Goal: Information Seeking & Learning: Learn about a topic

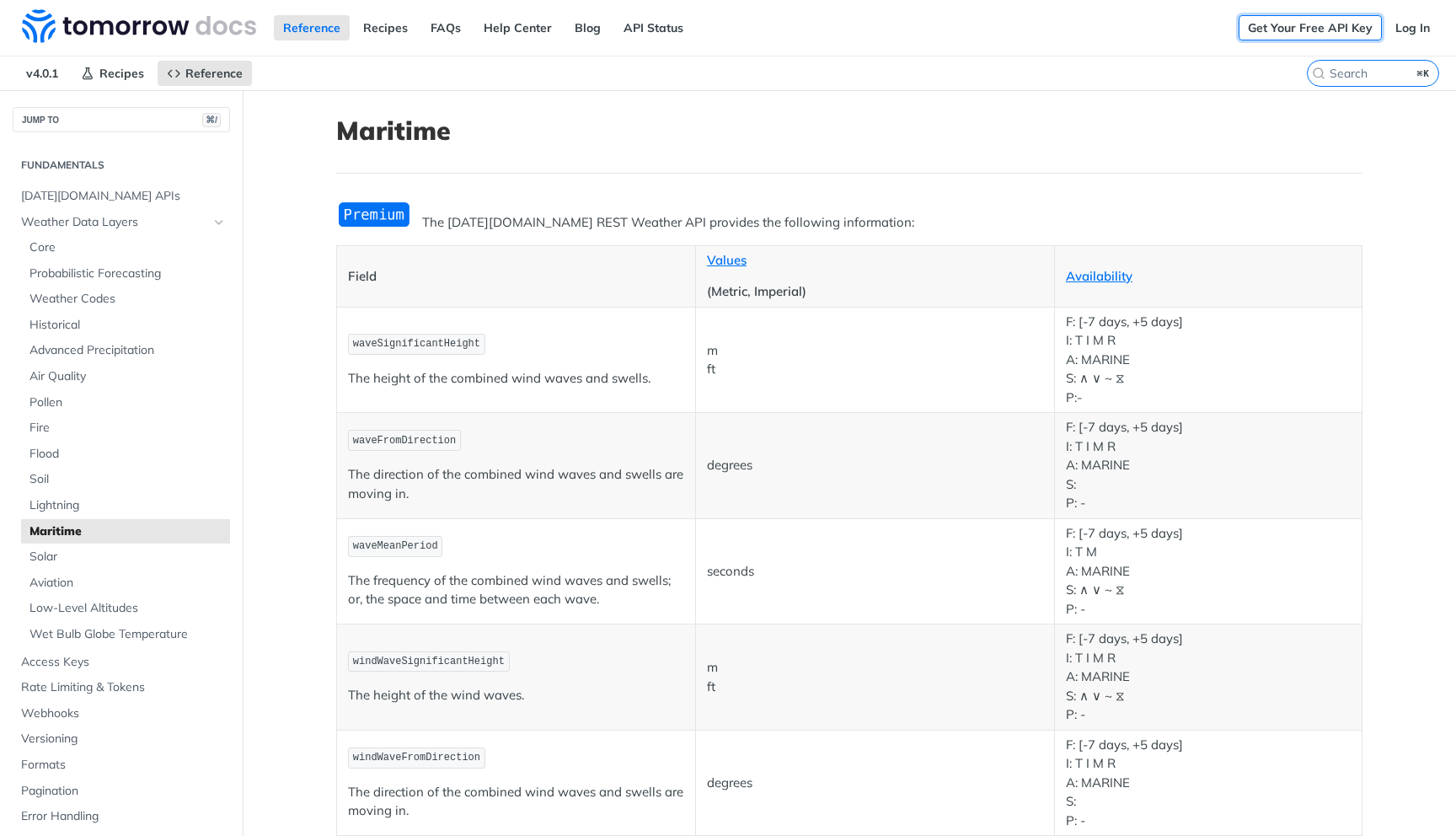
click at [1343, 26] on link "Get Your Free API Key" at bounding box center [1311, 27] width 143 height 26
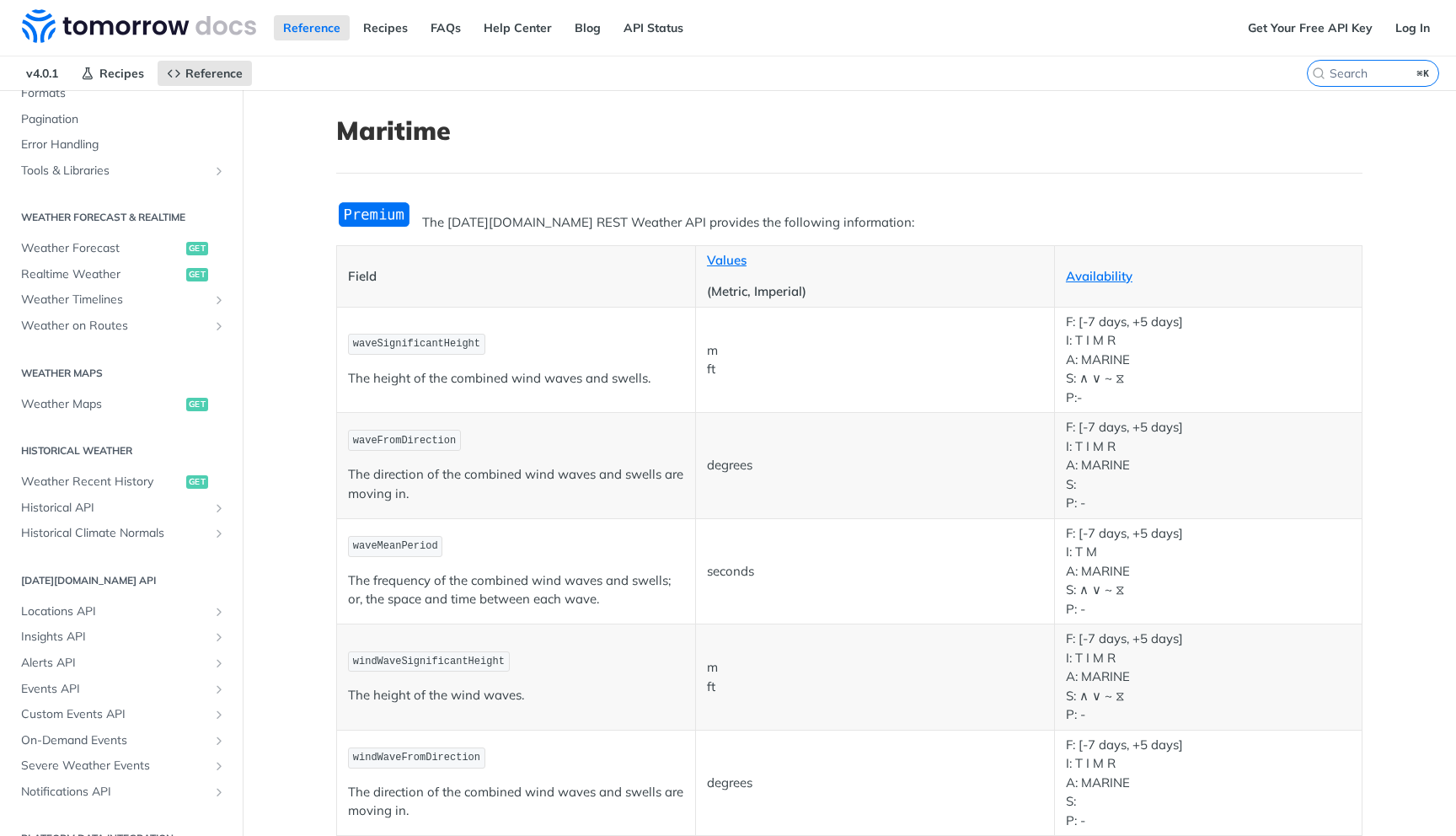
scroll to position [698, 0]
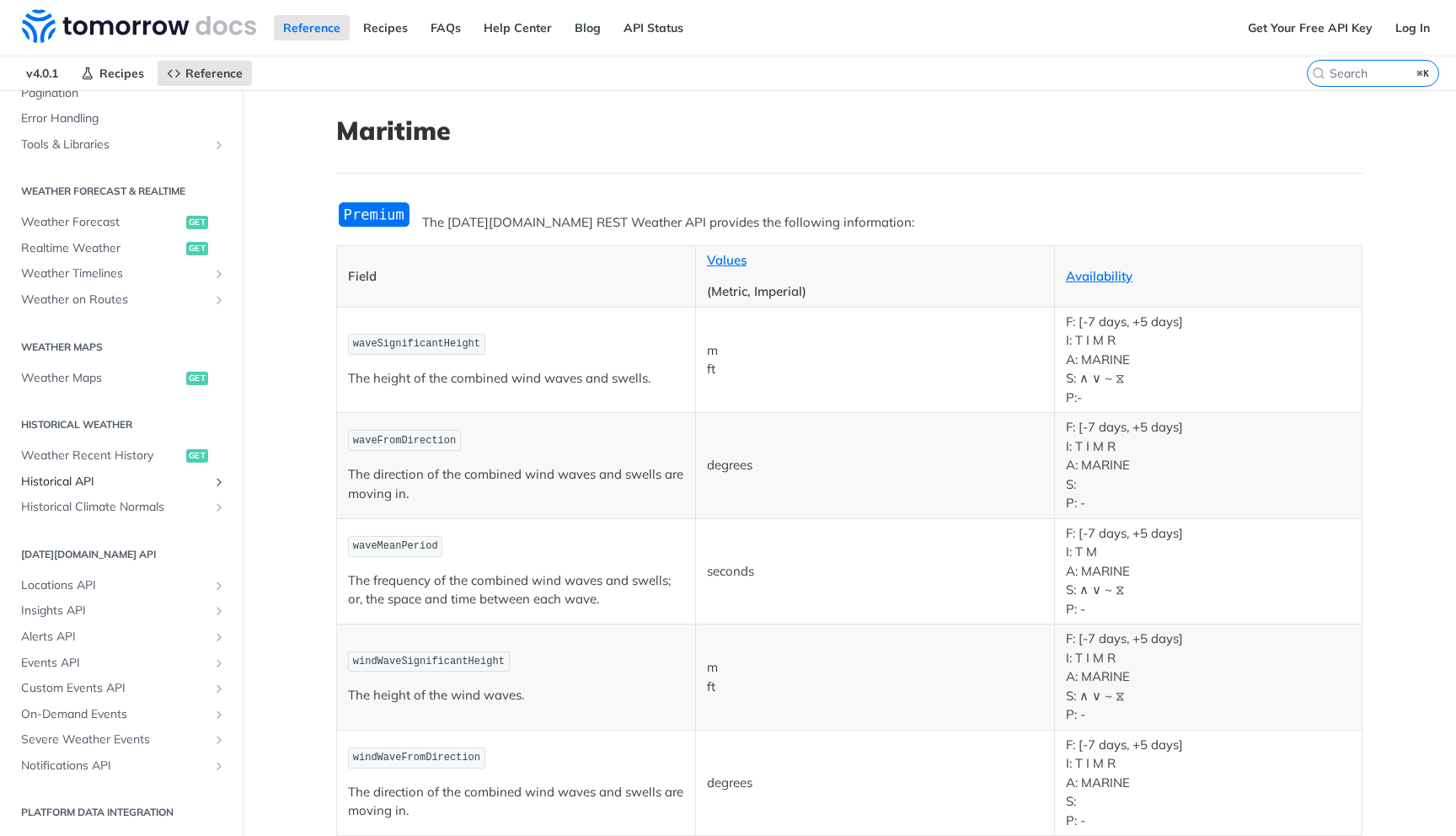
click at [205, 481] on span "Historical API" at bounding box center [114, 482] width 187 height 17
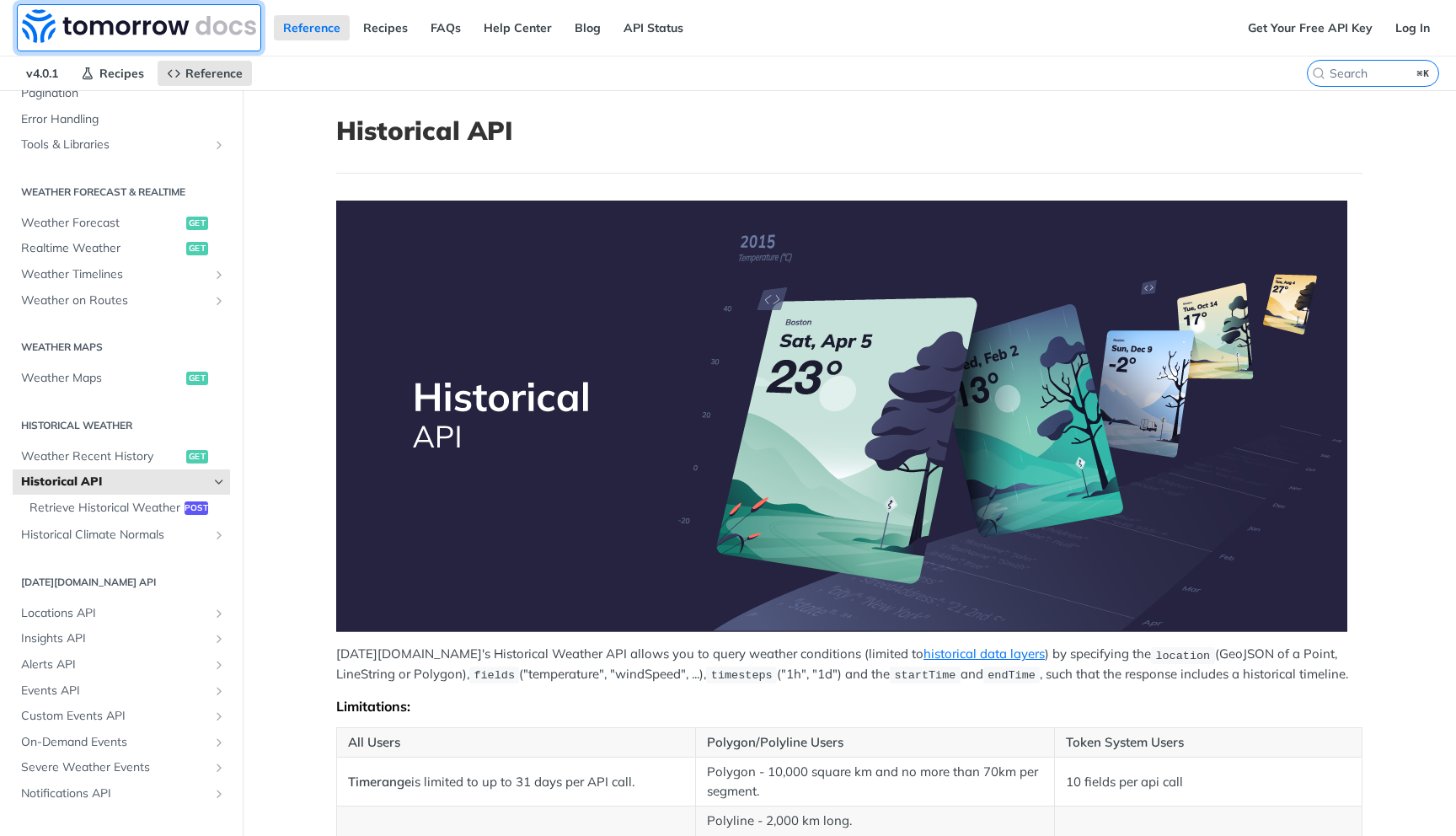
click at [160, 19] on img at bounding box center [139, 26] width 234 height 34
